Goal: Contribute content

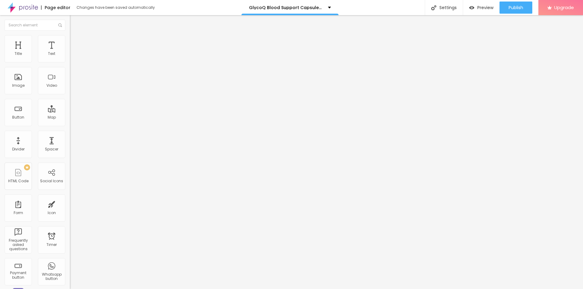
click at [70, 52] on span "Add image" at bounding box center [82, 49] width 25 height 5
click at [70, 61] on input "text" at bounding box center [106, 58] width 73 height 6
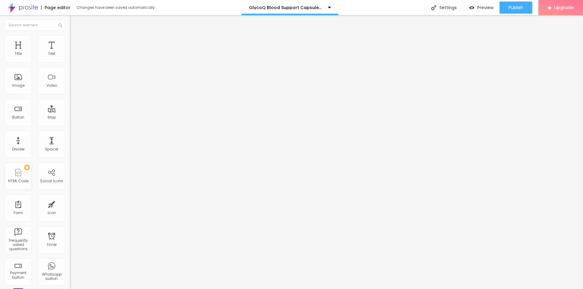
paste input "GlycoQ Blood Support Capsules [GEOGRAPHIC_DATA]"
type input "GlycoQ Blood Support Capsules [GEOGRAPHIC_DATA]"
click at [70, 124] on input "https://" at bounding box center [106, 121] width 73 height 6
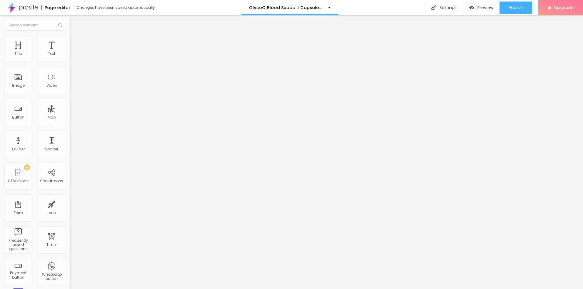
paste input "[DOMAIN_NAME][URL]"
type input "[URL][DOMAIN_NAME]"
click at [70, 39] on li "Style" at bounding box center [105, 38] width 70 height 6
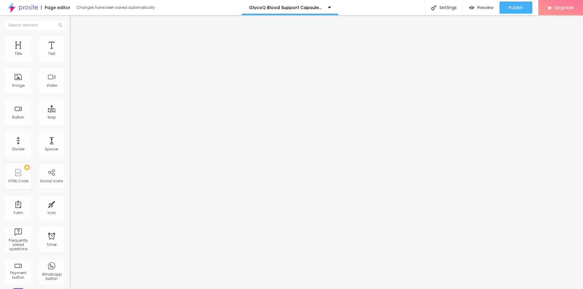
type input "95"
type input "85"
type input "80"
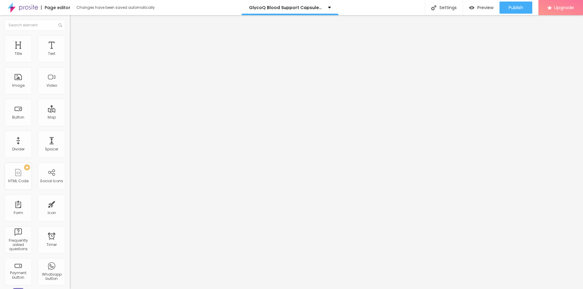
type input "80"
type input "75"
type input "70"
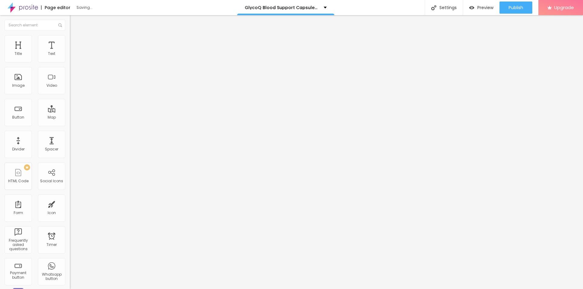
type input "65"
type input "60"
drag, startPoint x: 63, startPoint y: 65, endPoint x: 38, endPoint y: 67, distance: 25.2
type input "60"
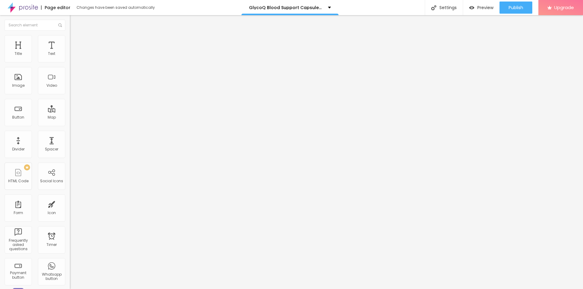
click at [70, 62] on input "range" at bounding box center [89, 59] width 39 height 5
click at [515, 7] on span "Publish" at bounding box center [515, 7] width 15 height 5
click at [446, 8] on div "Settings" at bounding box center [438, 7] width 38 height 15
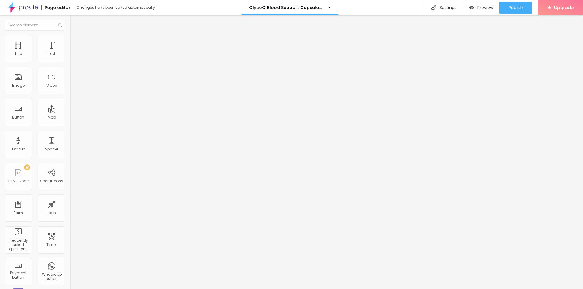
paste input "GlycoQ Blood Support Capsules [GEOGRAPHIC_DATA]"
paste input "Buy GlycoQ Blood Support Capsules in [GEOGRAPHIC_DATA] | Official Website"
type input "Buy GlycoQ Blood Support Capsules in [GEOGRAPHIC_DATA] | Official Website"
paste textarea "GlycoQ Blood Support Capsules are an advanced dietary supplement aimed at natur…"
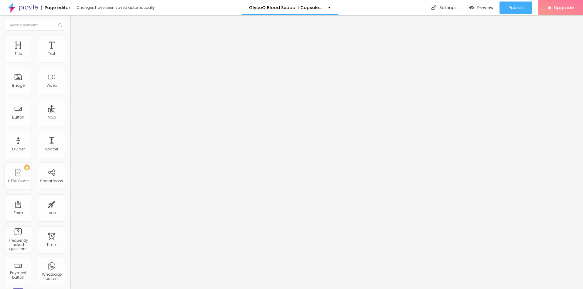
type textarea "GlycoQ Blood Support Capsules are an advanced dietary supplement aimed at natur…"
paste textarea "GlycoQ Blood Support Capsules [GEOGRAPHIC_DATA]"
type textarea "GlycoQ Blood Support Capsules [GEOGRAPHIC_DATA]"
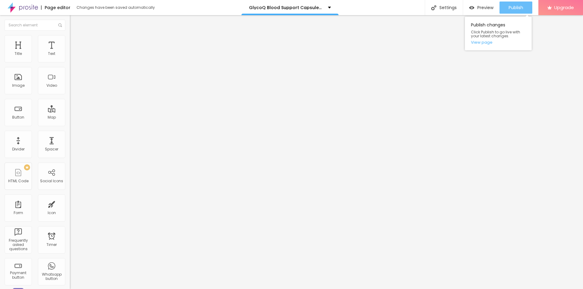
click at [516, 7] on span "Publish" at bounding box center [515, 7] width 15 height 5
click at [482, 43] on link "View page" at bounding box center [498, 42] width 55 height 4
